Goal: Information Seeking & Learning: Learn about a topic

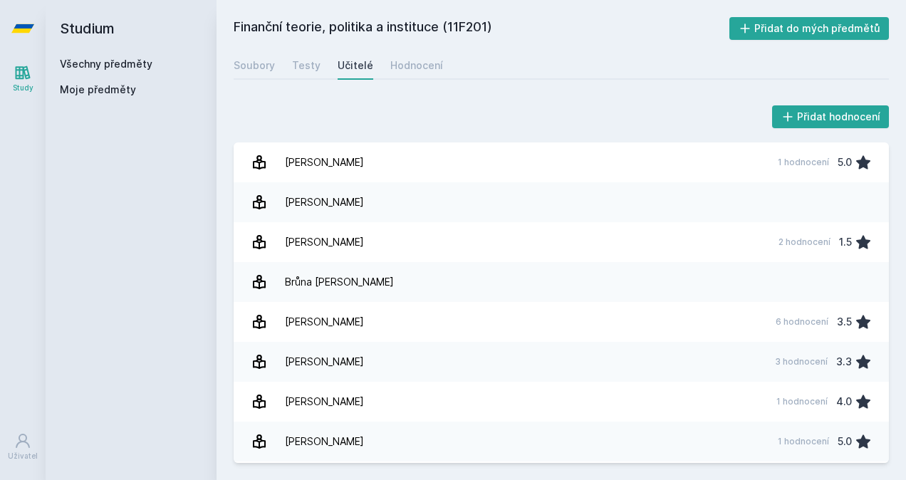
click at [135, 58] on link "Všechny předměty" at bounding box center [106, 64] width 93 height 12
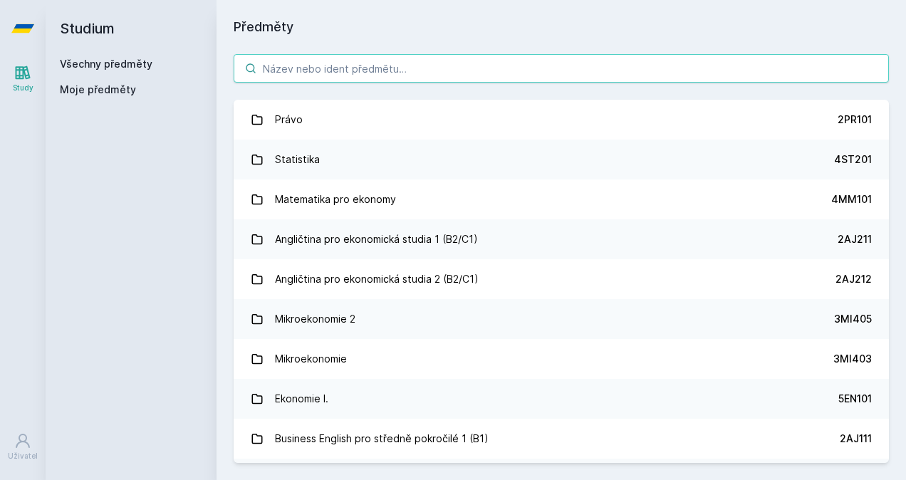
click at [315, 75] on input "search" at bounding box center [561, 68] width 655 height 28
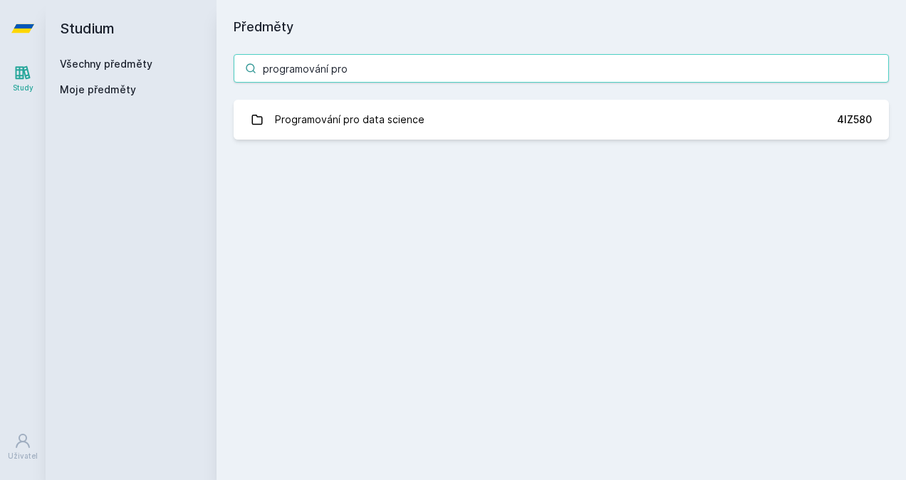
type input "programování pro"
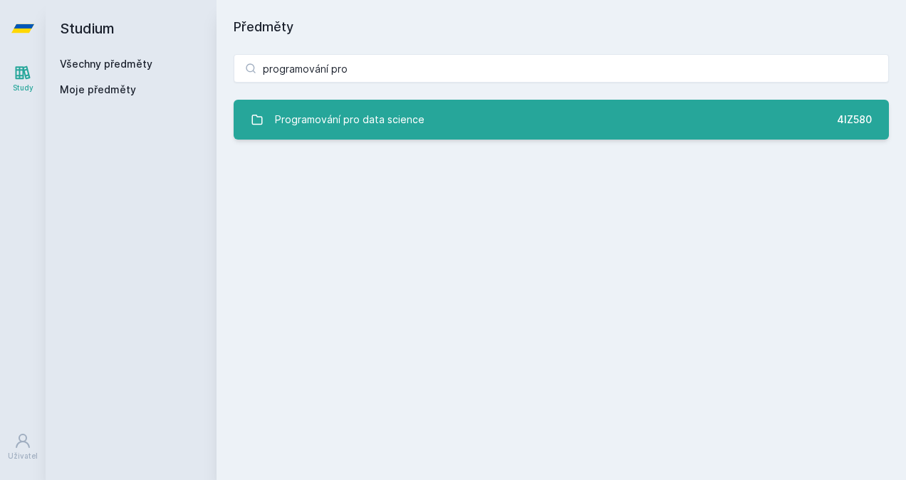
click at [325, 104] on link "Programování pro data science 4IZ580" at bounding box center [561, 120] width 655 height 40
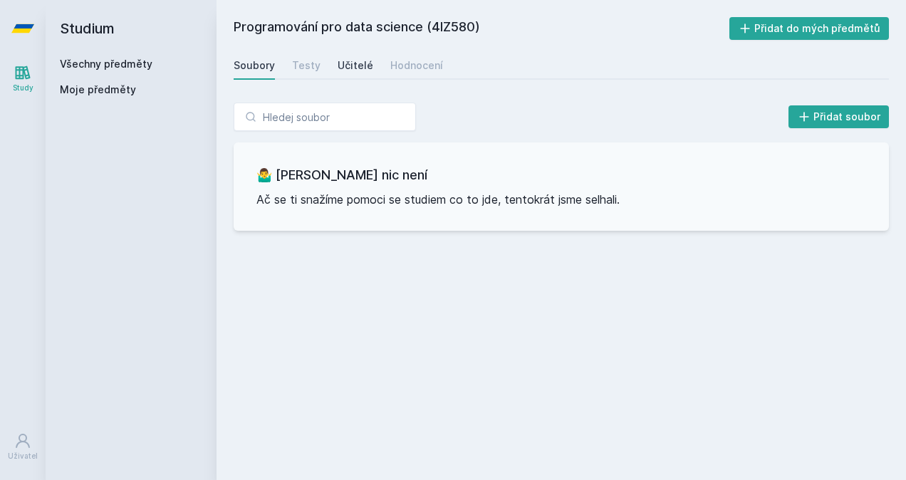
click at [346, 61] on div "Učitelé" at bounding box center [355, 65] width 36 height 14
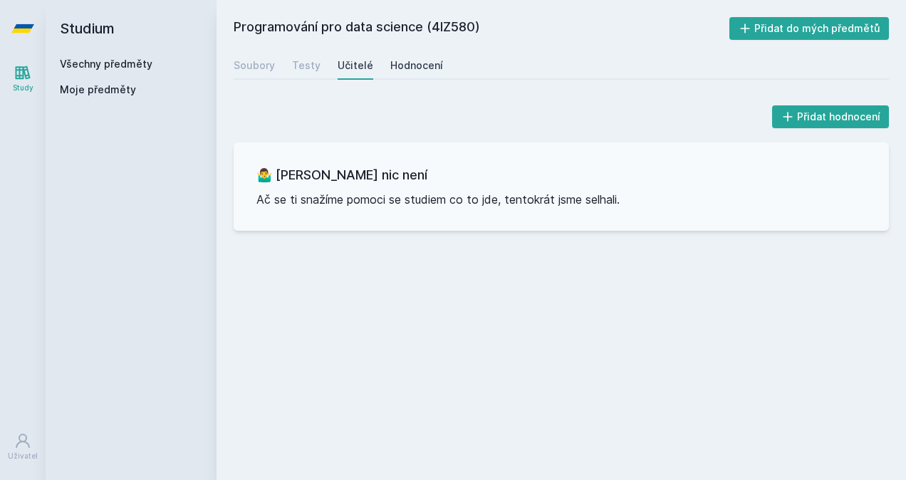
click at [424, 71] on div "Hodnocení" at bounding box center [416, 65] width 53 height 14
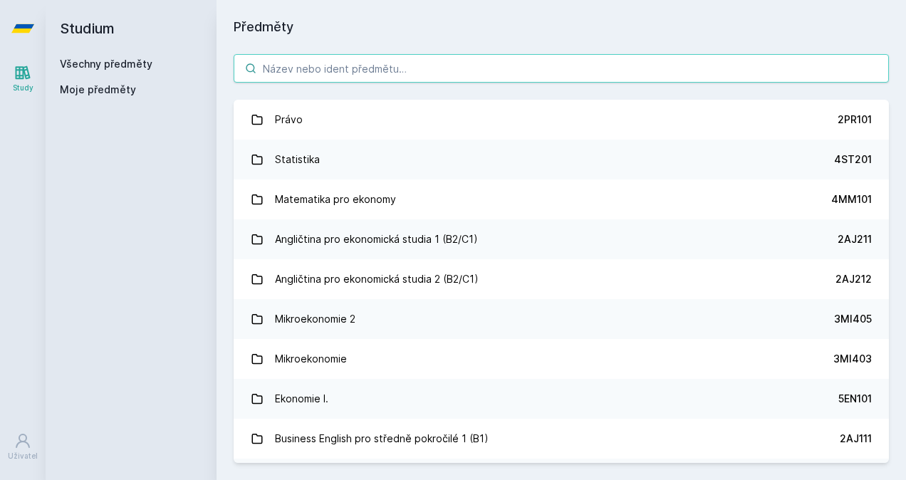
click at [490, 71] on input "search" at bounding box center [561, 68] width 655 height 28
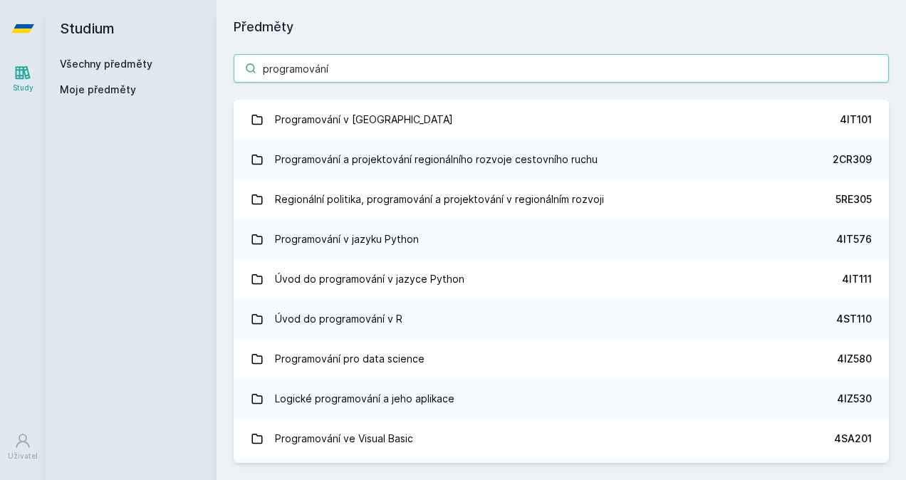
type input "programování"
